Goal: Task Accomplishment & Management: Use online tool/utility

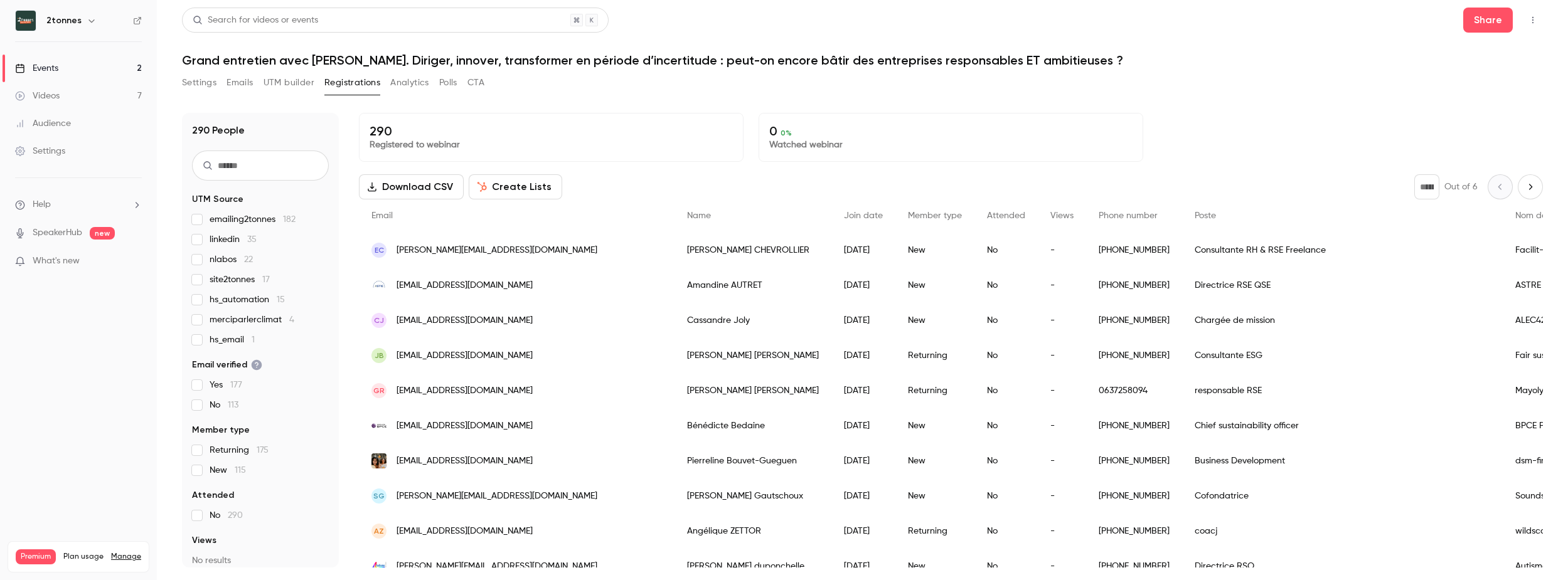
scroll to position [3, 0]
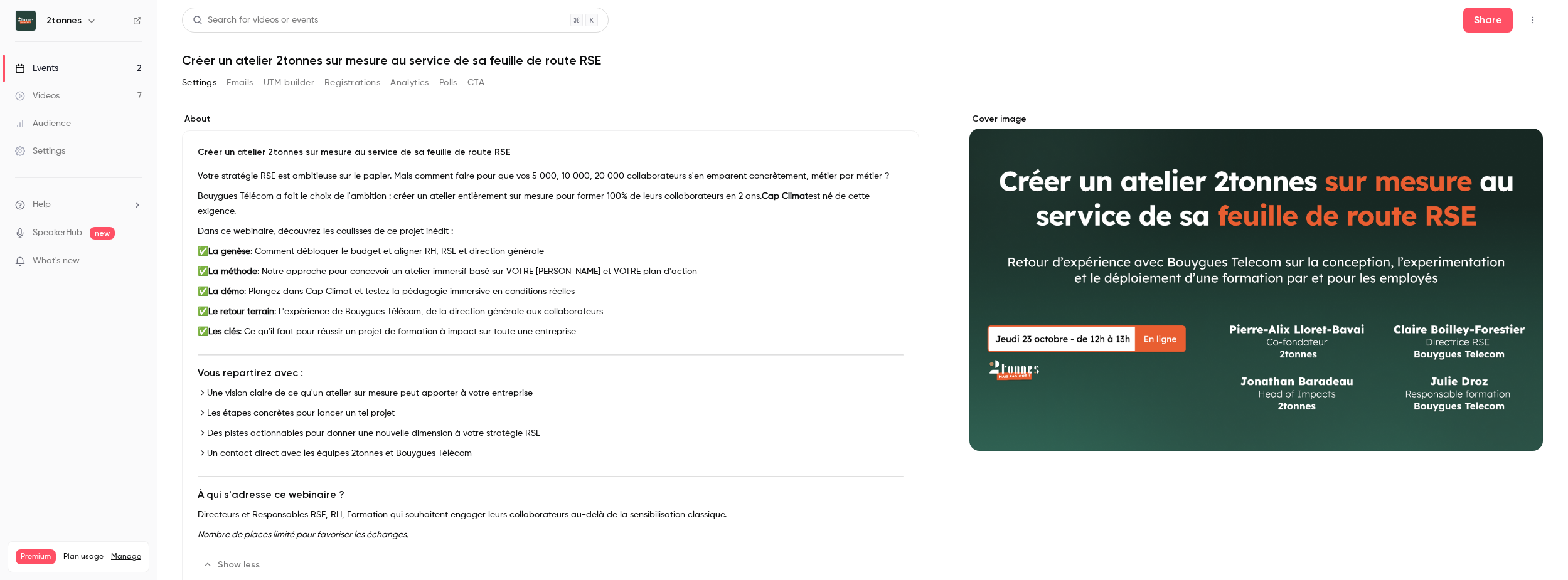
scroll to position [3, 0]
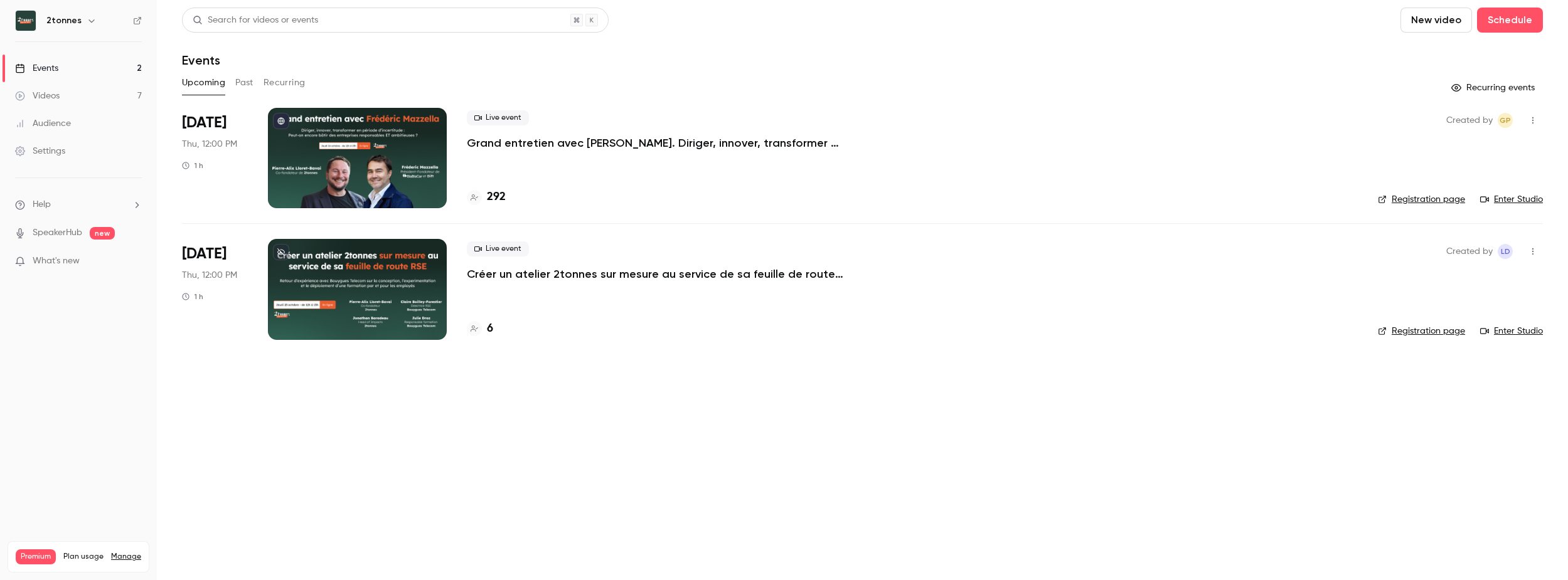
click at [104, 79] on link "Events 2" at bounding box center [79, 68] width 157 height 27
click at [103, 87] on link "Videos 7" at bounding box center [79, 96] width 157 height 27
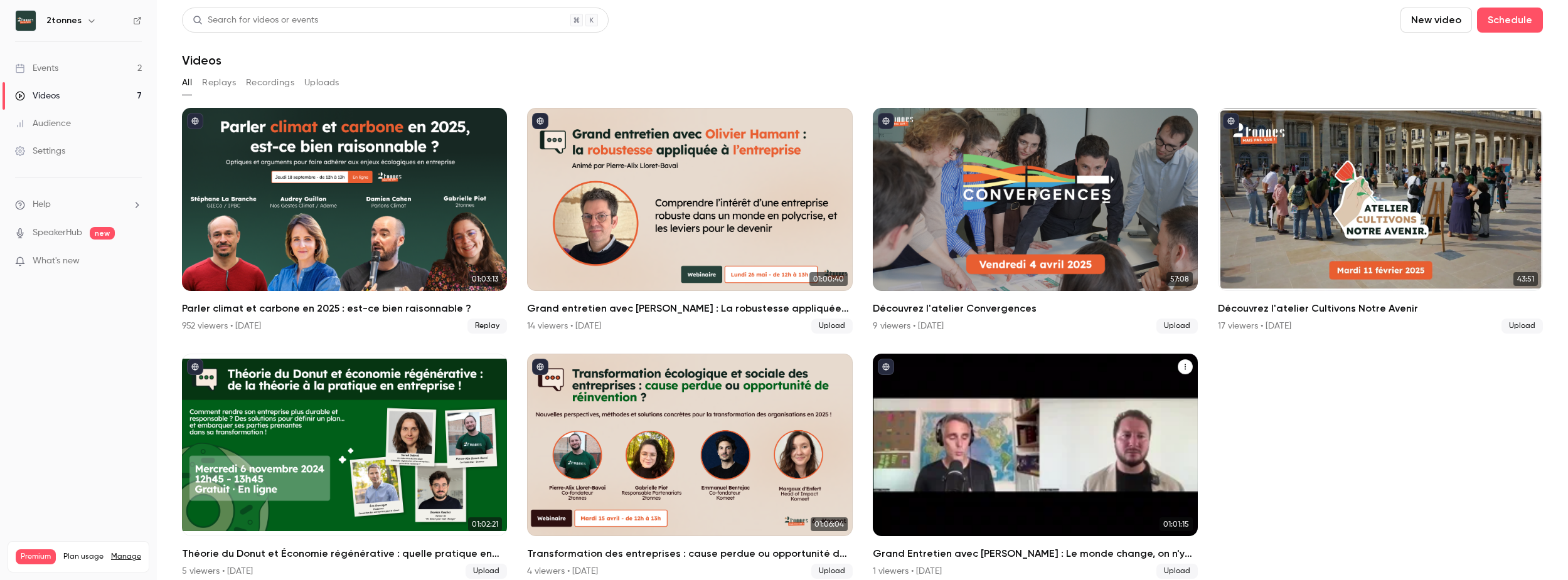
click at [921, 548] on h2 "Grand Entretien avec Julien Devaureix : Le monde change, on n'y comprend rien ?" at bounding box center [1035, 554] width 325 height 15
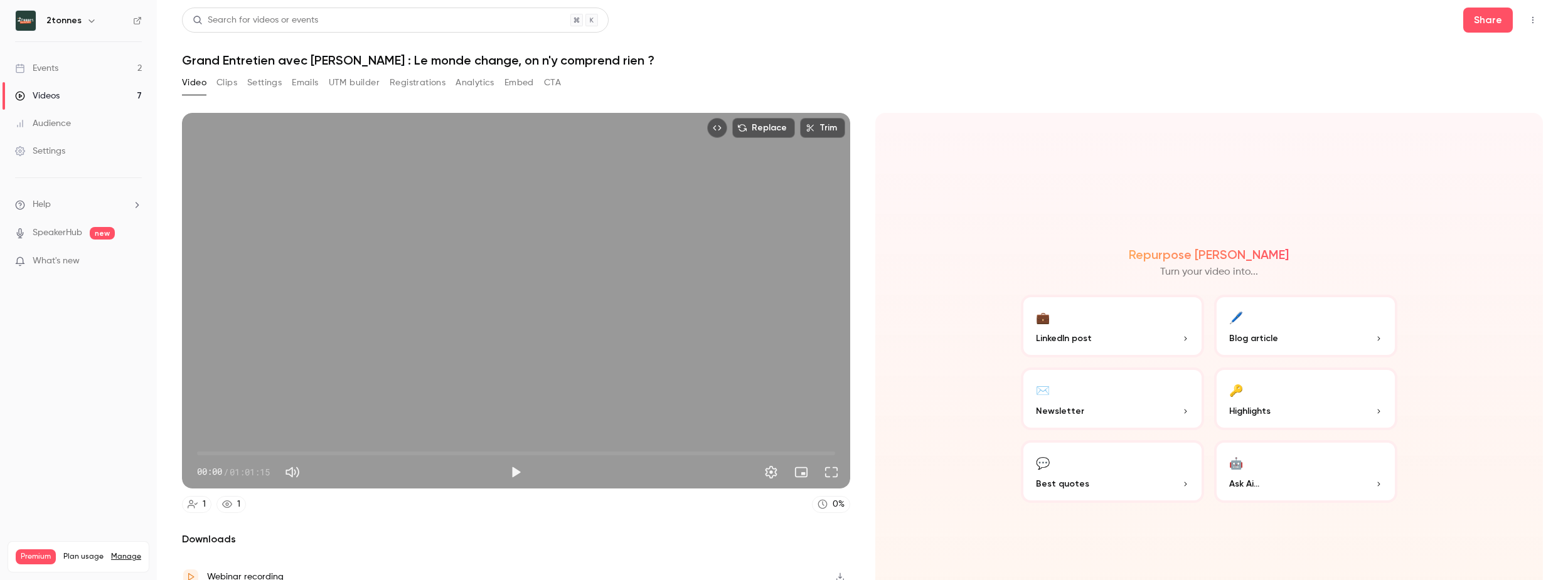
click at [443, 59] on h1 "Grand Entretien avec Julien Devaureix : Le monde change, on n'y comprend rien ?" at bounding box center [862, 61] width 1360 height 15
click at [443, 58] on h1 "Grand Entretien avec Julien Devaureix : Le monde change, on n'y comprend rien ?" at bounding box center [862, 61] width 1360 height 15
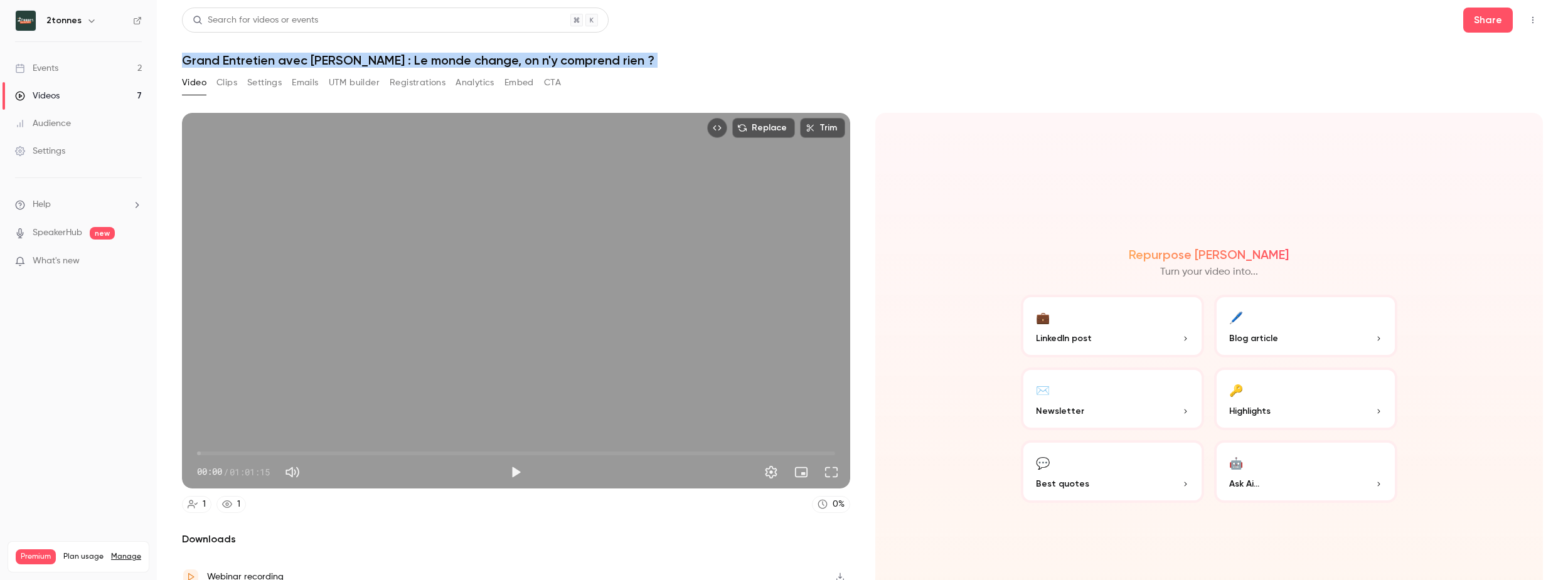
click at [443, 58] on h1 "Grand Entretien avec Julien Devaureix : Le monde change, on n'y comprend rien ?" at bounding box center [862, 61] width 1360 height 15
copy div "Grand Entretien avec Julien Devaureix : Le monde change, on n'y comprend rien ?…"
click at [247, 78] on button "Settings" at bounding box center [264, 82] width 34 height 20
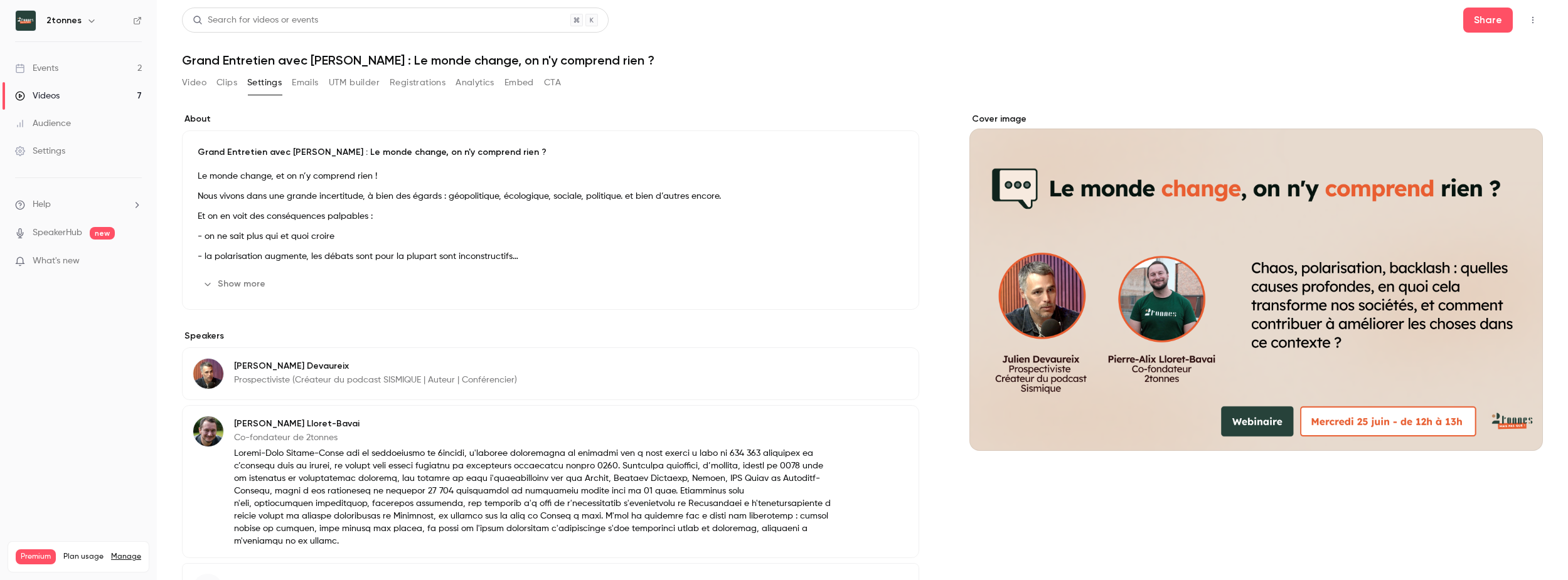
click at [197, 148] on p "Grand Entretien avec Julien Devaureix : Le monde change, on n'y comprend rien ?" at bounding box center [550, 152] width 706 height 13
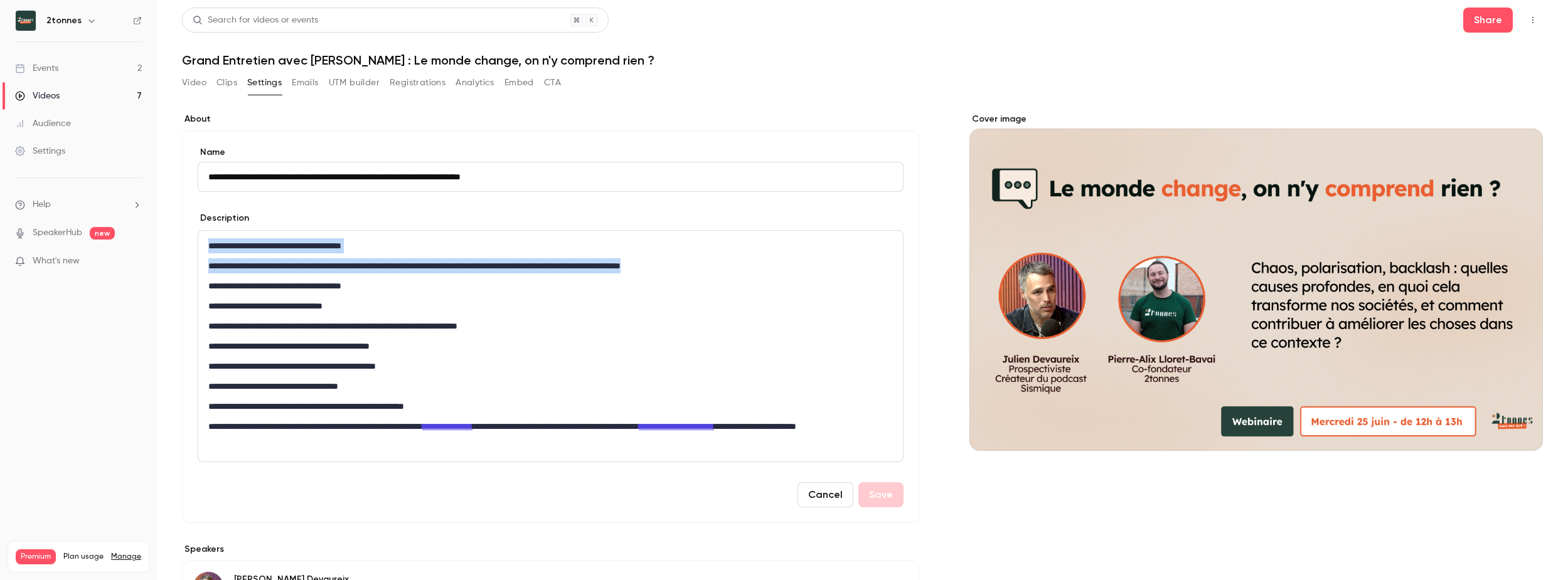
drag, startPoint x: 207, startPoint y: 244, endPoint x: 735, endPoint y: 270, distance: 528.6
click at [735, 270] on div "**********" at bounding box center [550, 346] width 705 height 231
copy div "**********"
click at [371, 80] on button "UTM builder" at bounding box center [354, 82] width 50 height 20
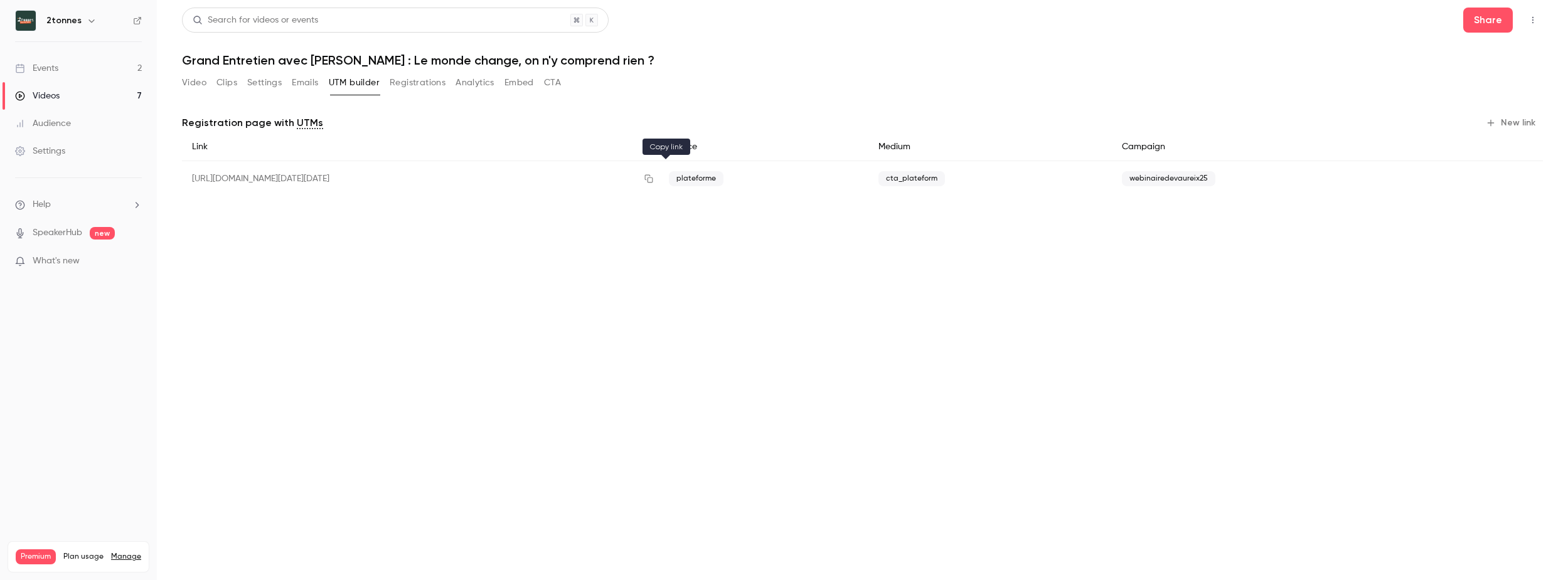
click at [653, 179] on icon "button" at bounding box center [649, 179] width 9 height 9
